Goal: Task Accomplishment & Management: Manage account settings

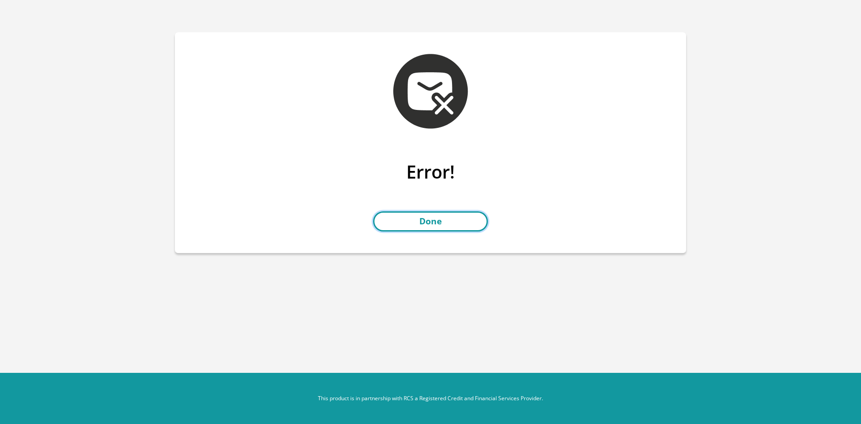
click at [447, 223] on link "Done" at bounding box center [430, 221] width 115 height 20
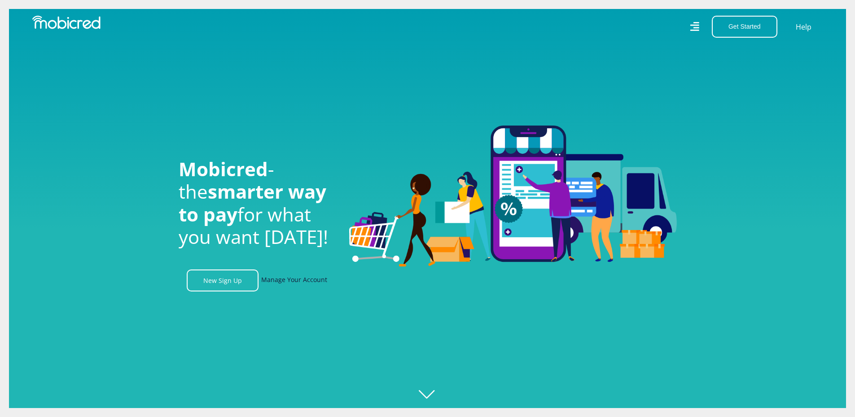
scroll to position [0, 583]
click at [302, 288] on link "Manage Your Account" at bounding box center [294, 281] width 66 height 22
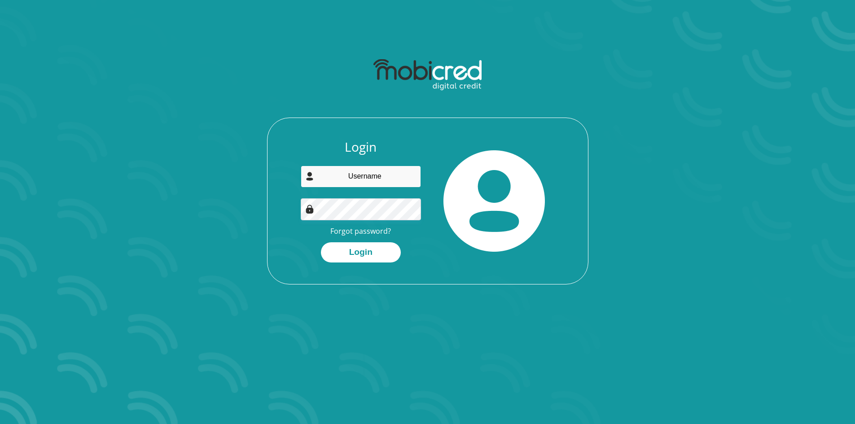
click at [363, 179] on input "email" at bounding box center [361, 177] width 120 height 22
type input "luthando.ndzunga@gmail.com"
click at [321, 242] on button "Login" at bounding box center [361, 252] width 80 height 20
